Goal: Complete application form: Complete application form

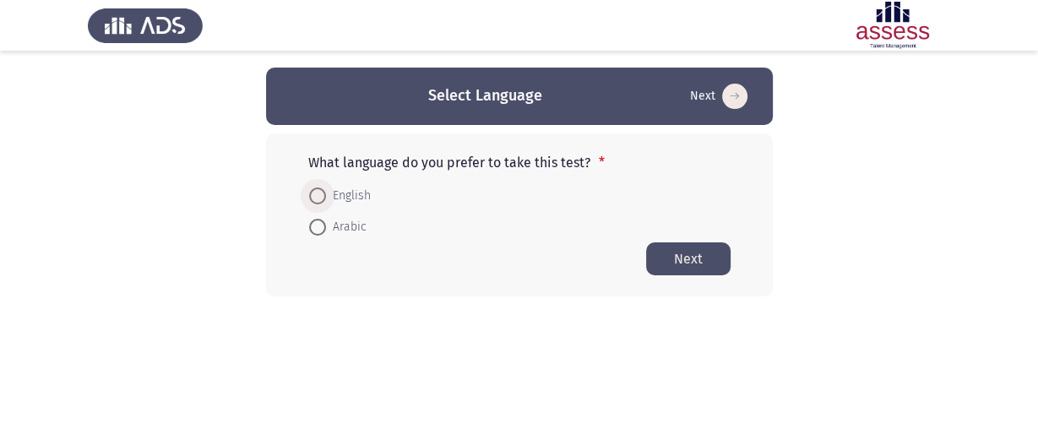
click at [335, 197] on span "English" at bounding box center [348, 196] width 45 height 20
click at [326, 197] on input "English" at bounding box center [317, 195] width 17 height 17
radio input "true"
click at [686, 253] on button "Next" at bounding box center [688, 258] width 84 height 33
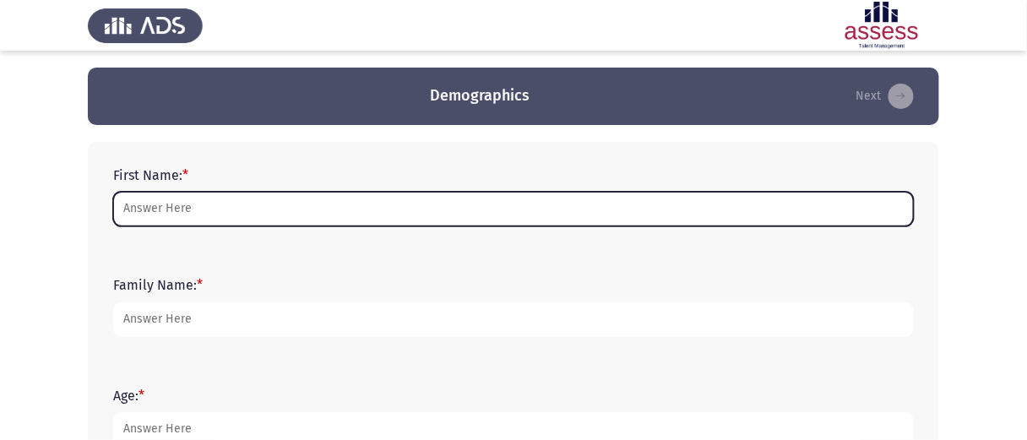
click at [223, 211] on input "First Name: *" at bounding box center [513, 209] width 801 height 35
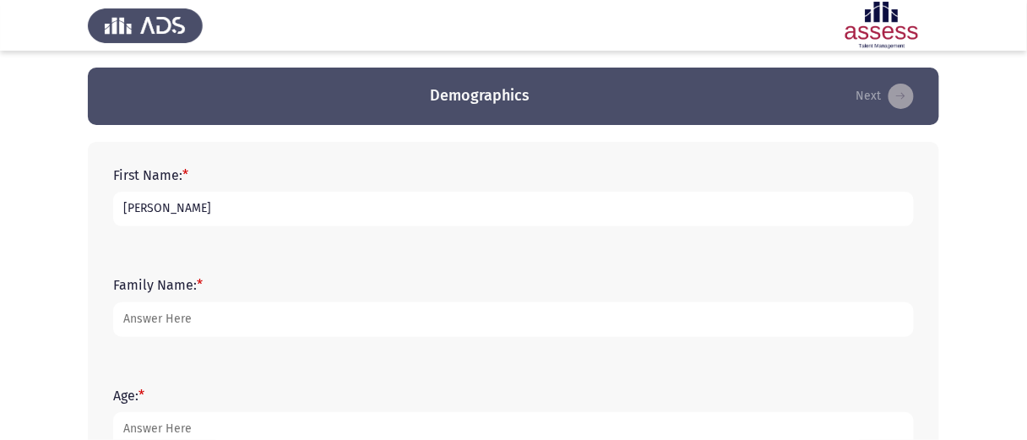
type input "[PERSON_NAME]"
type input "Gamal"
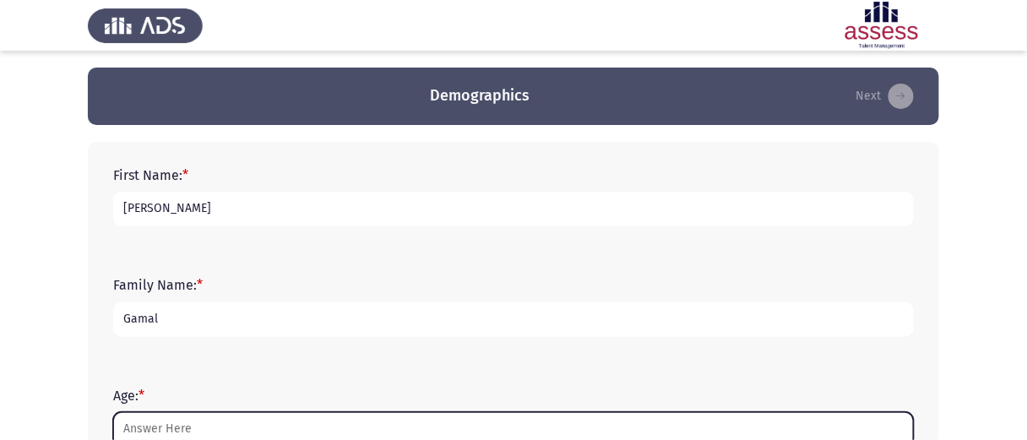
click at [195, 429] on input "Age: *" at bounding box center [513, 429] width 801 height 35
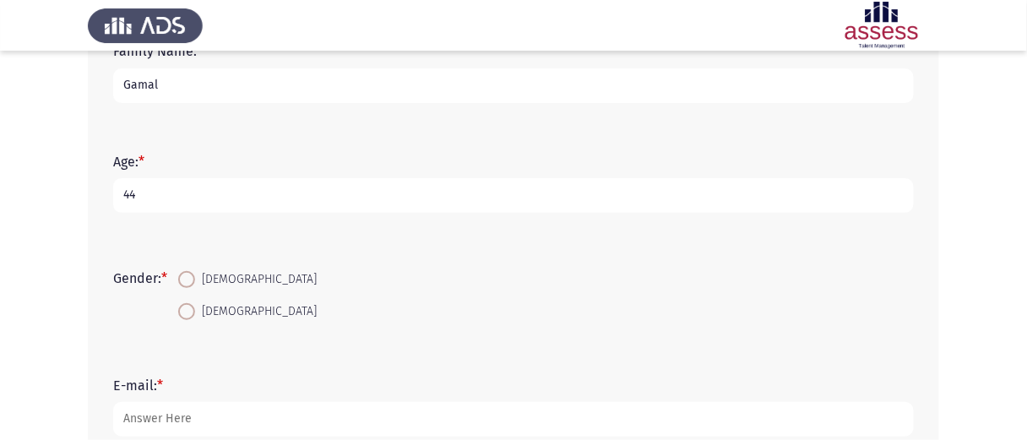
scroll to position [273, 0]
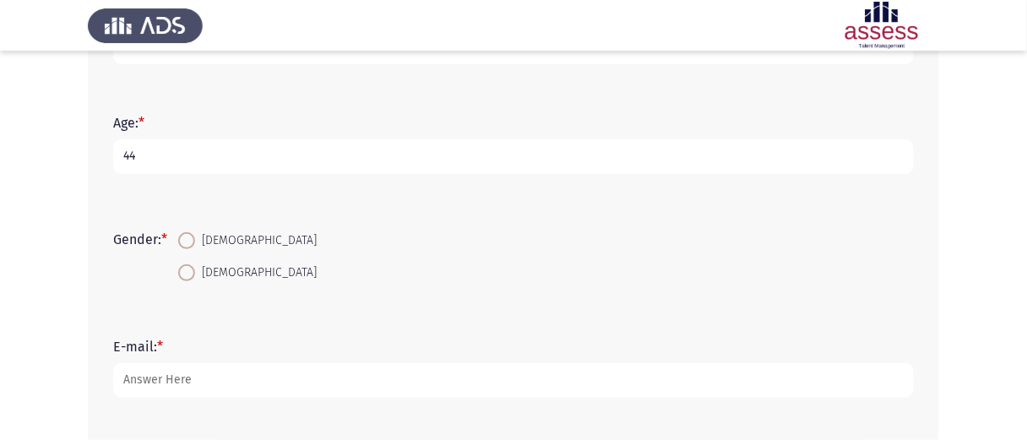
type input "44"
click at [190, 233] on span at bounding box center [186, 240] width 17 height 17
click at [190, 233] on input "[DEMOGRAPHIC_DATA]" at bounding box center [186, 240] width 17 height 17
radio input "true"
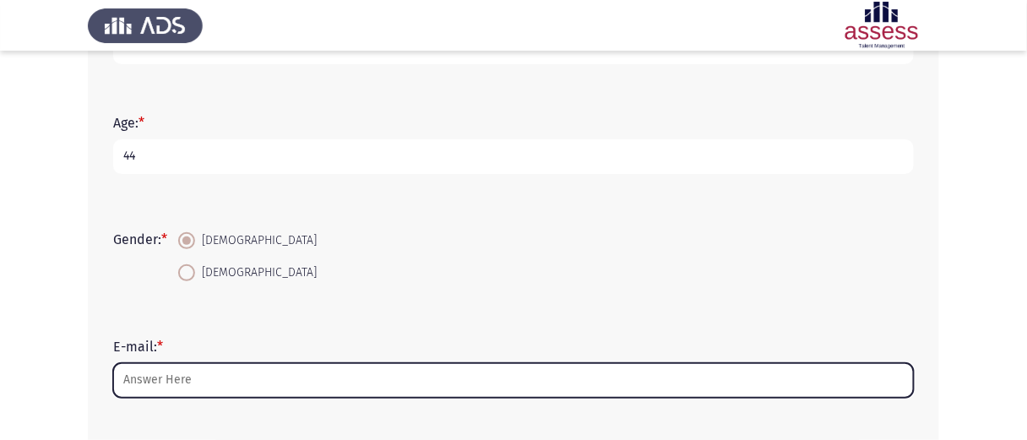
click at [246, 377] on input "E-mail: *" at bounding box center [513, 380] width 801 height 35
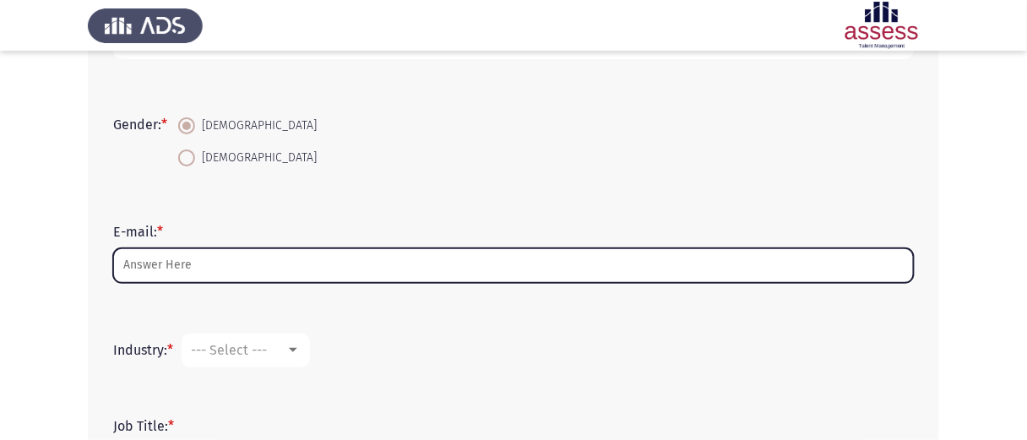
scroll to position [393, 0]
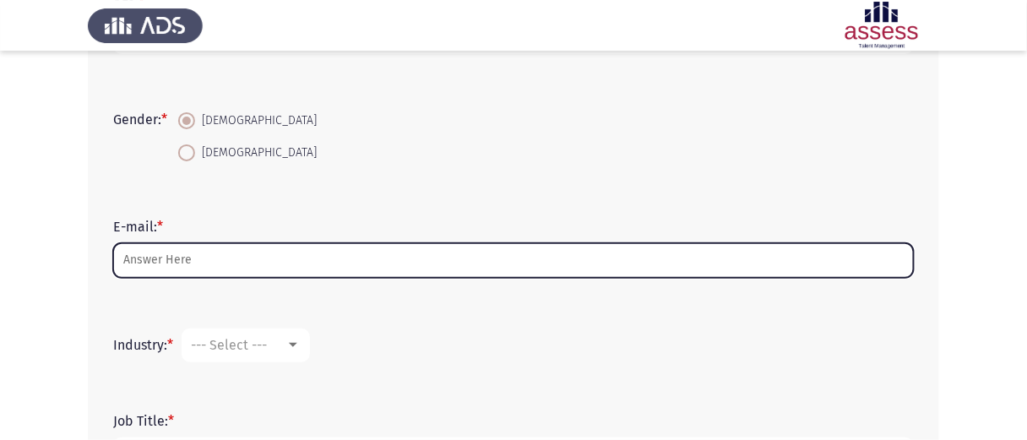
click at [238, 267] on input "E-mail: *" at bounding box center [513, 260] width 801 height 35
click at [212, 249] on input "E-mail: *" at bounding box center [513, 260] width 801 height 35
click at [135, 256] on input "E-mail: *" at bounding box center [513, 260] width 801 height 35
click at [152, 253] on input "E-mail: *" at bounding box center [513, 260] width 801 height 35
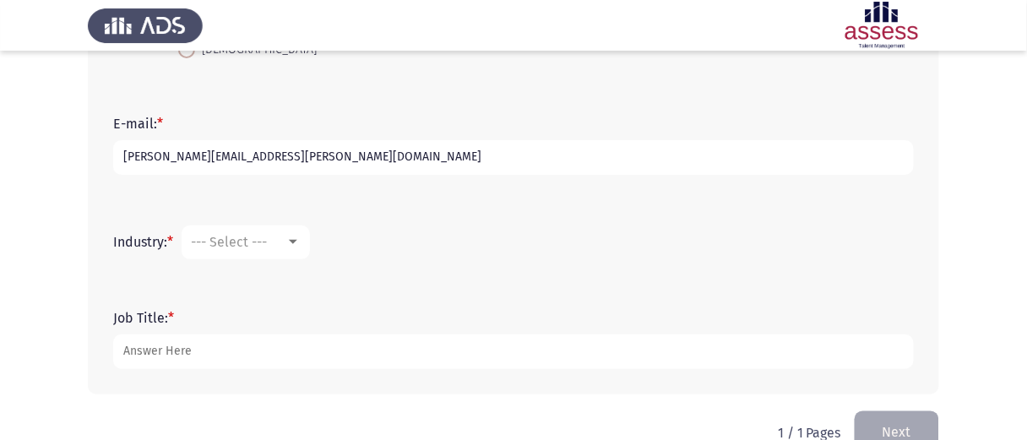
scroll to position [526, 0]
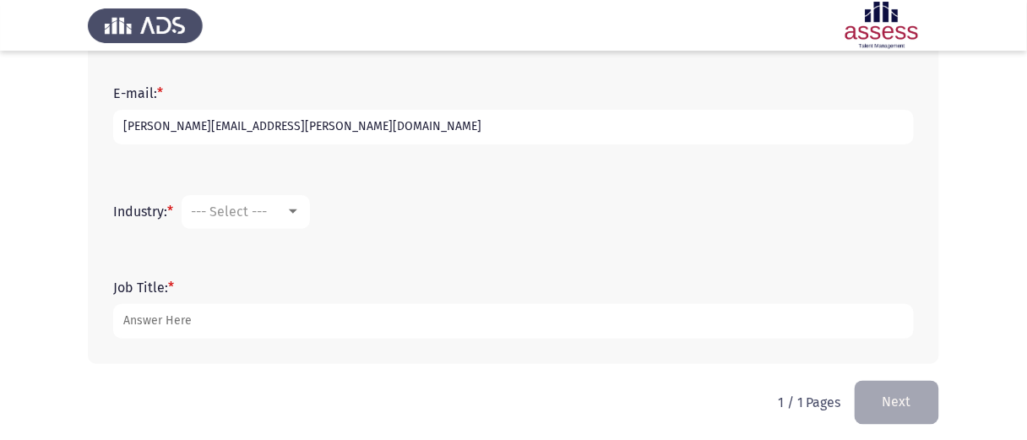
type input "[PERSON_NAME][EMAIL_ADDRESS][PERSON_NAME][DOMAIN_NAME]"
click at [301, 209] on div at bounding box center [292, 212] width 15 height 14
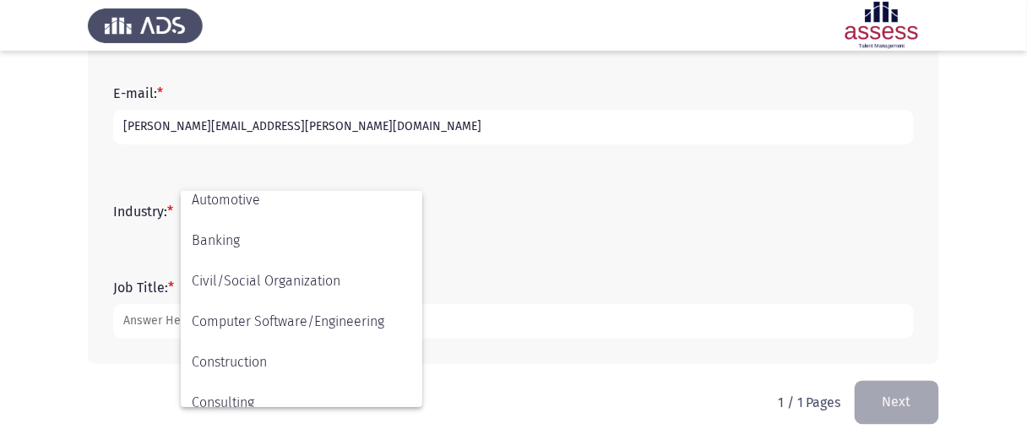
scroll to position [182, 0]
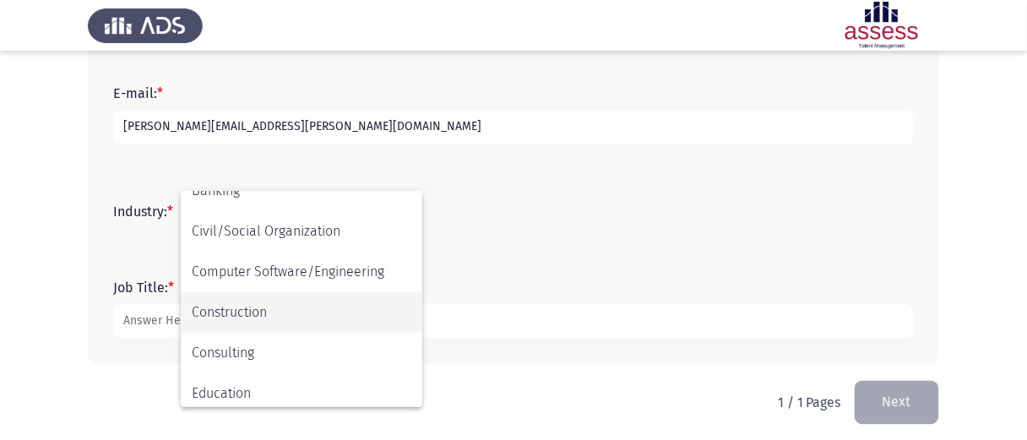
click at [204, 317] on span "Construction" at bounding box center [302, 312] width 220 height 41
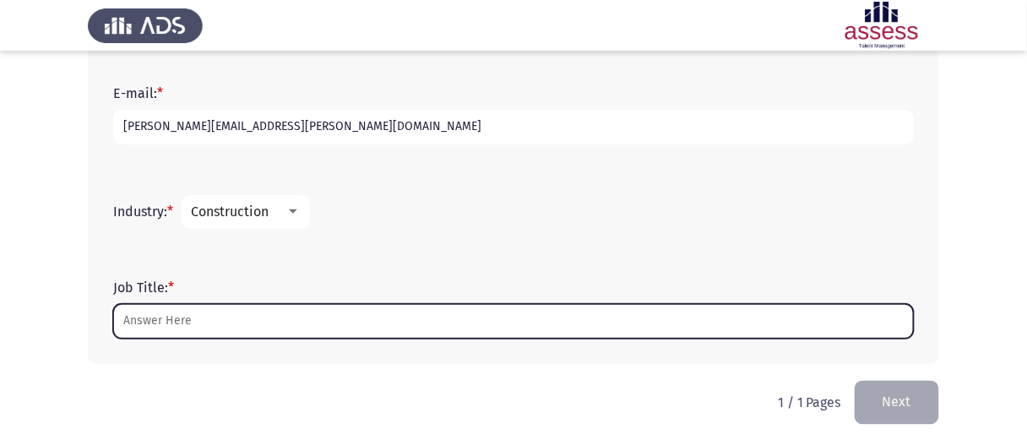
click at [126, 317] on input "Job Title: *" at bounding box center [513, 321] width 801 height 35
